Goal: Transaction & Acquisition: Purchase product/service

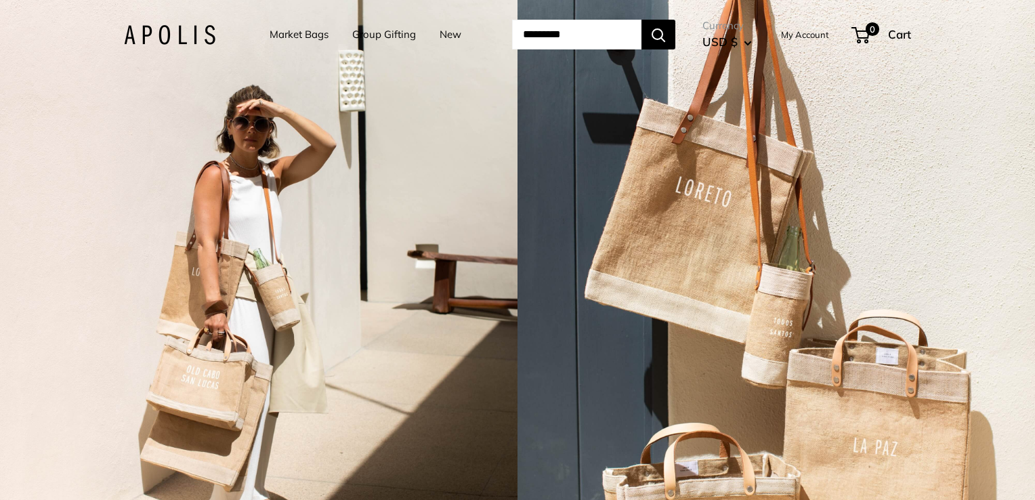
click at [810, 33] on link "My Account" at bounding box center [805, 34] width 48 height 16
click at [293, 30] on link "Market Bags" at bounding box center [299, 34] width 59 height 19
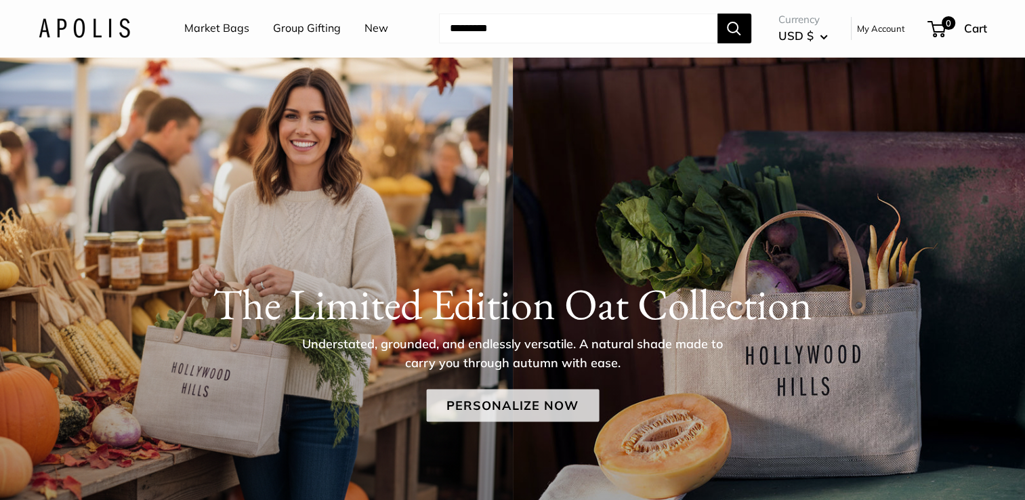
click at [554, 405] on link "Personalize Now" at bounding box center [512, 406] width 173 height 33
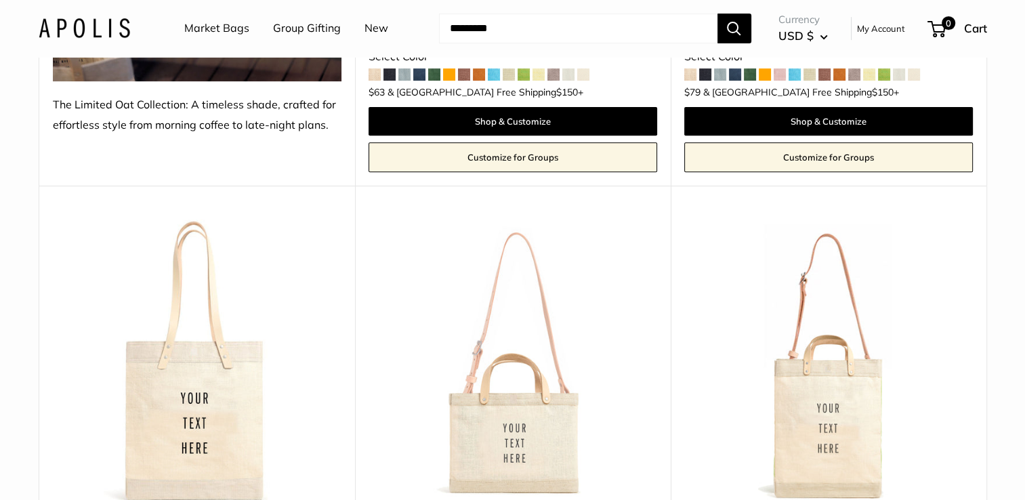
scroll to position [596, 0]
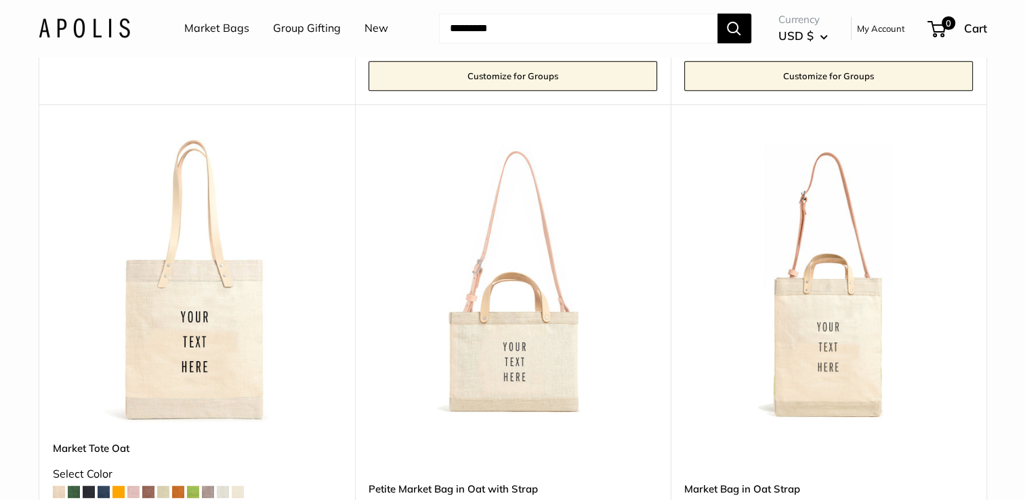
click at [0, 0] on img at bounding box center [0, 0] width 0 height 0
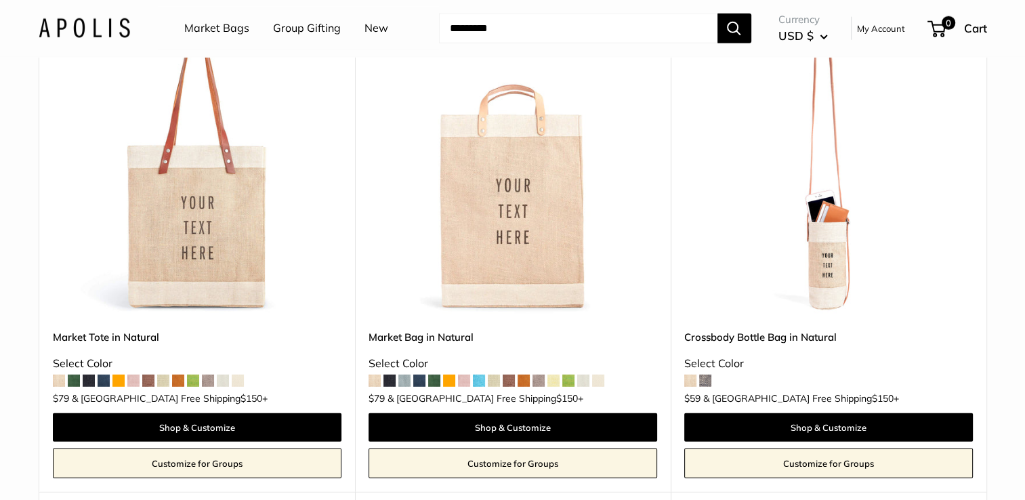
scroll to position [3714, 0]
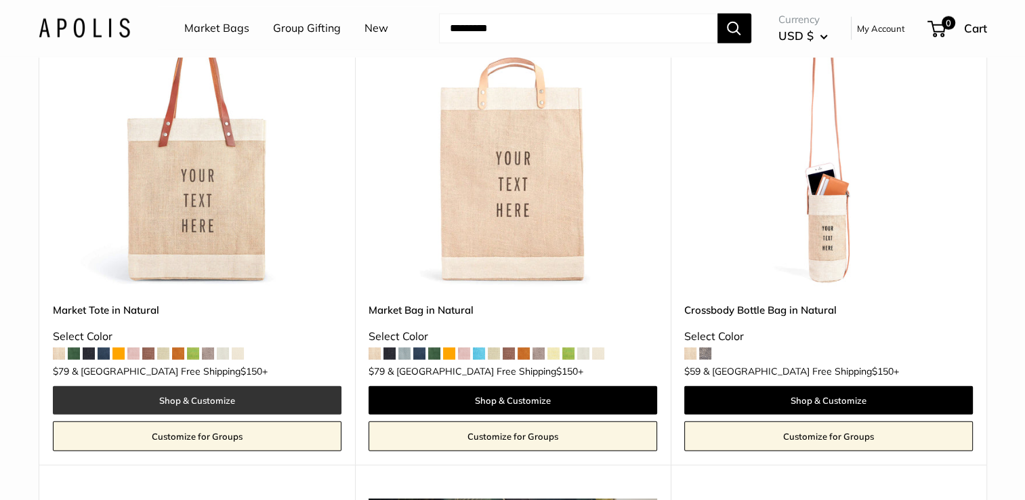
click at [258, 387] on link "Shop & Customize" at bounding box center [197, 400] width 289 height 28
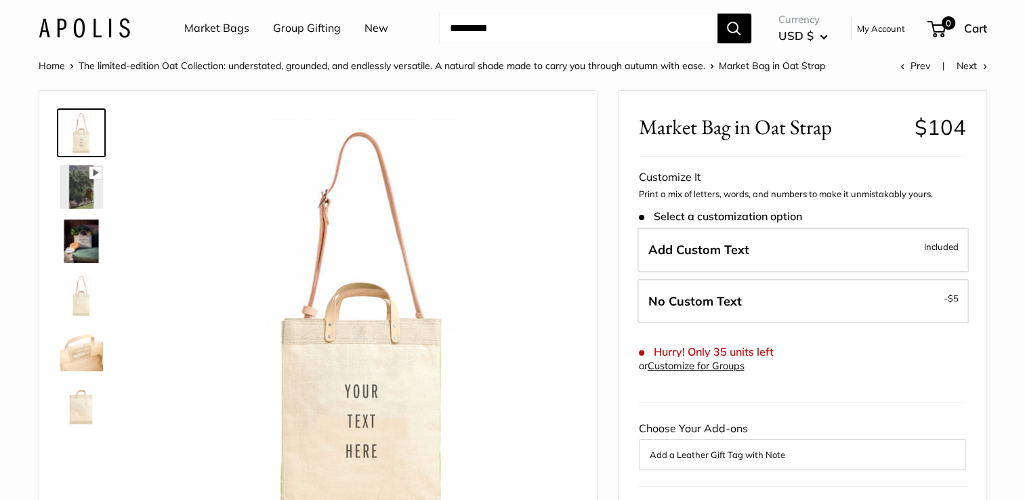
click at [81, 347] on img at bounding box center [81, 349] width 43 height 43
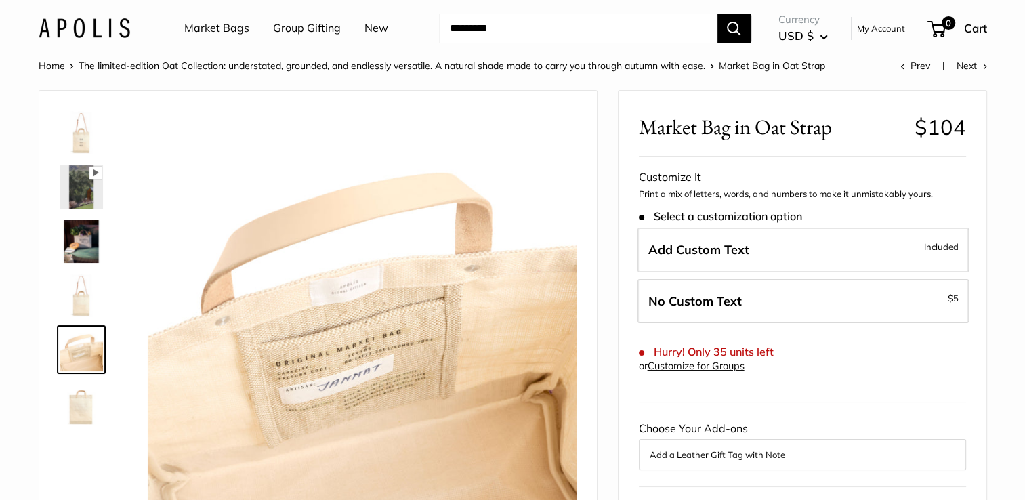
click at [99, 169] on icon at bounding box center [95, 173] width 12 height 12
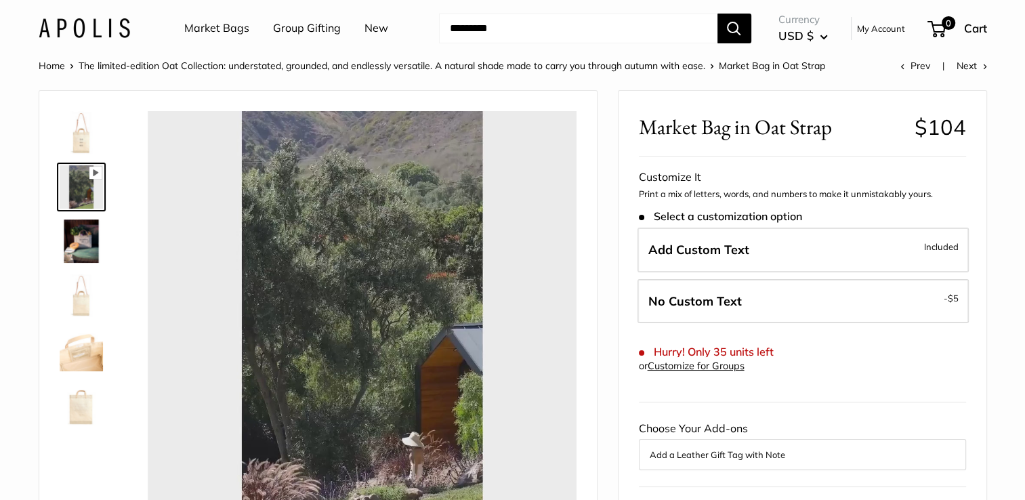
type input "*****"
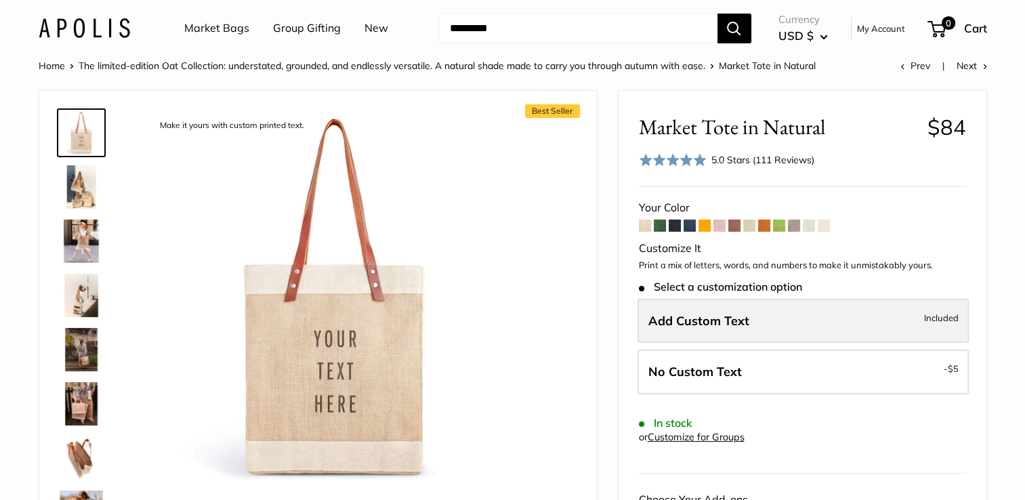
click at [730, 328] on label "Add Custom Text Included" at bounding box center [803, 321] width 331 height 45
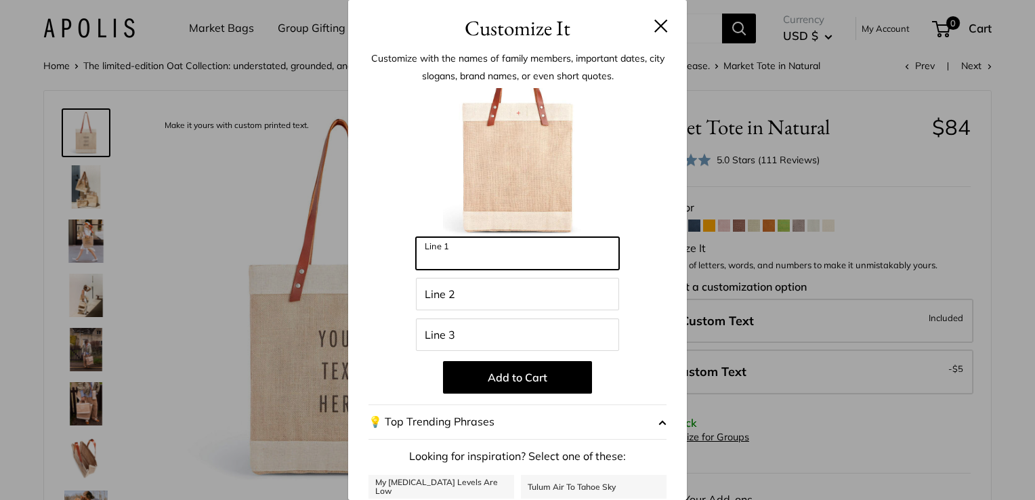
click at [549, 259] on input "Line 1" at bounding box center [517, 253] width 203 height 33
type input "**********"
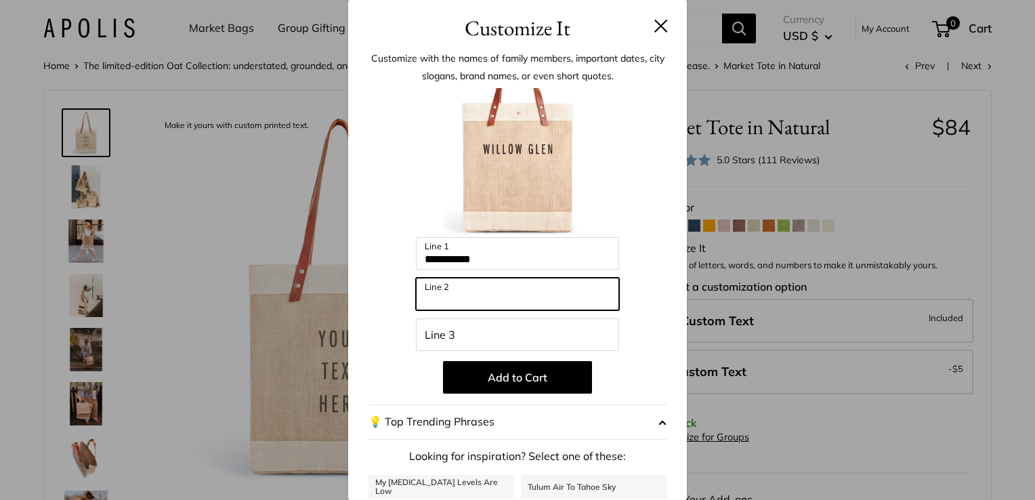
click at [512, 295] on input "Line 2" at bounding box center [517, 294] width 203 height 33
type input "**********"
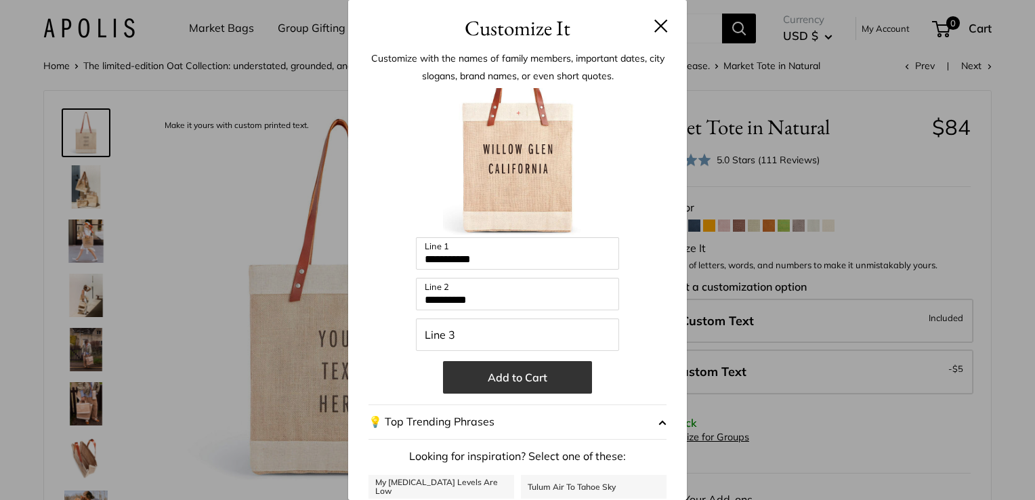
click at [523, 381] on button "Add to Cart" at bounding box center [517, 377] width 149 height 33
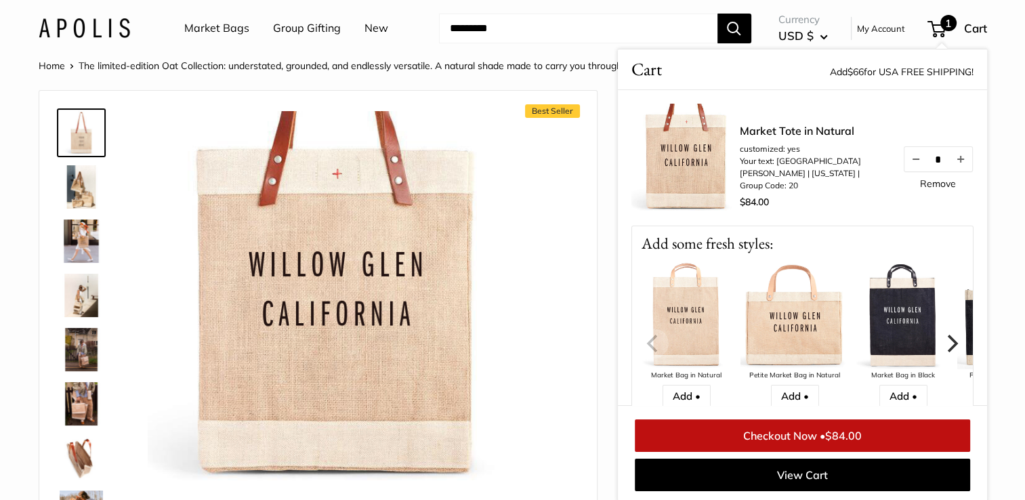
scroll to position [1, 0]
click at [884, 28] on link "My Account" at bounding box center [881, 28] width 48 height 16
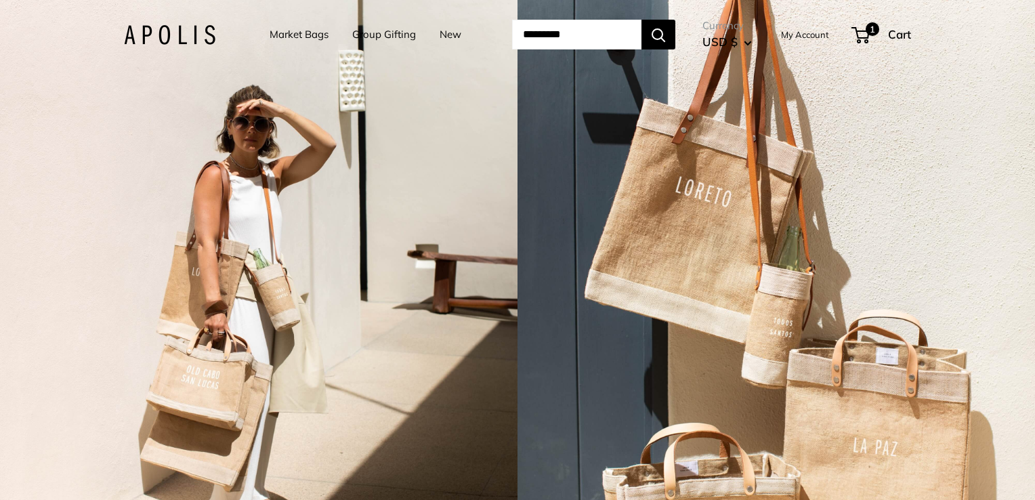
click at [594, 30] on input "Search..." at bounding box center [576, 35] width 129 height 30
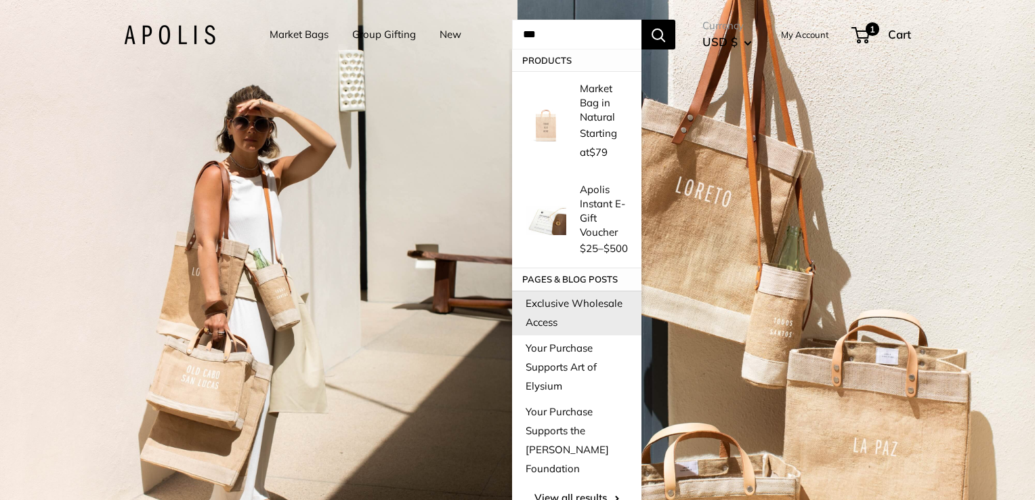
type input "***"
click at [563, 291] on link "Exclusive Wholesale Access" at bounding box center [576, 313] width 129 height 45
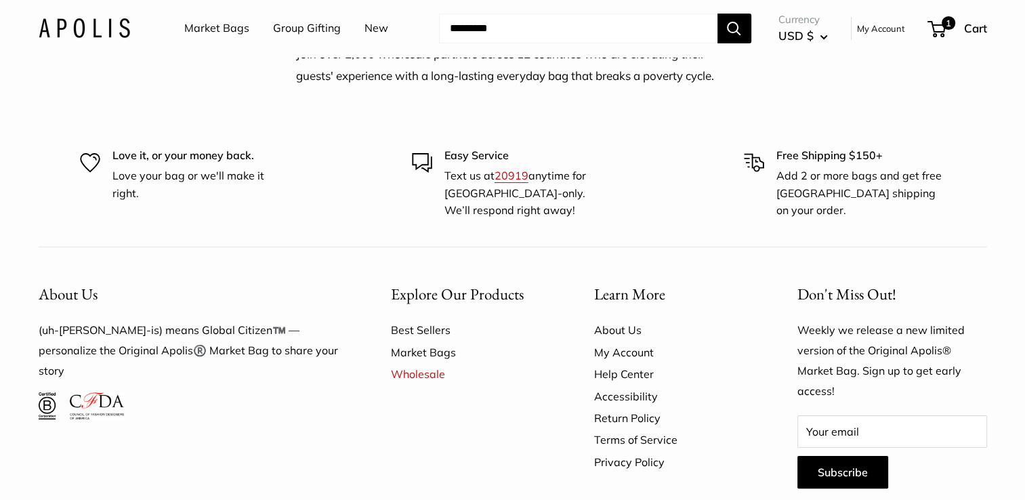
scroll to position [190, 0]
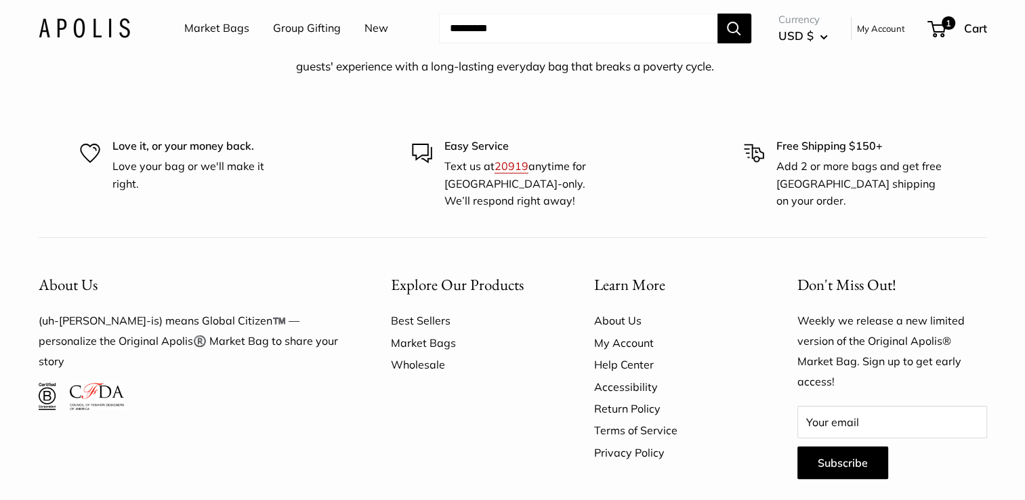
click at [423, 360] on link "Wholesale" at bounding box center [469, 365] width 156 height 22
